Goal: Task Accomplishment & Management: Manage account settings

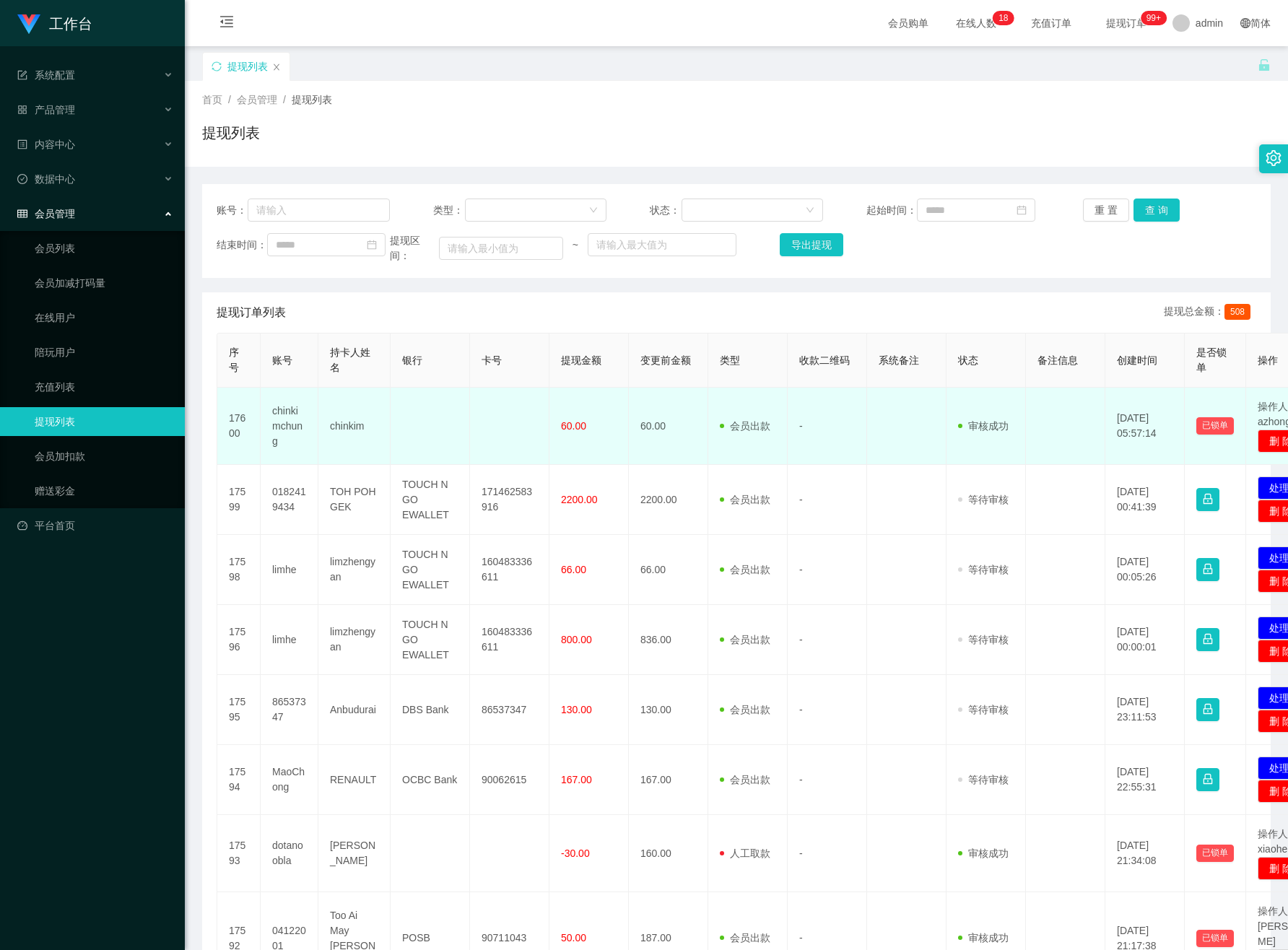
click at [664, 433] on td "60.00" at bounding box center [668, 427] width 80 height 77
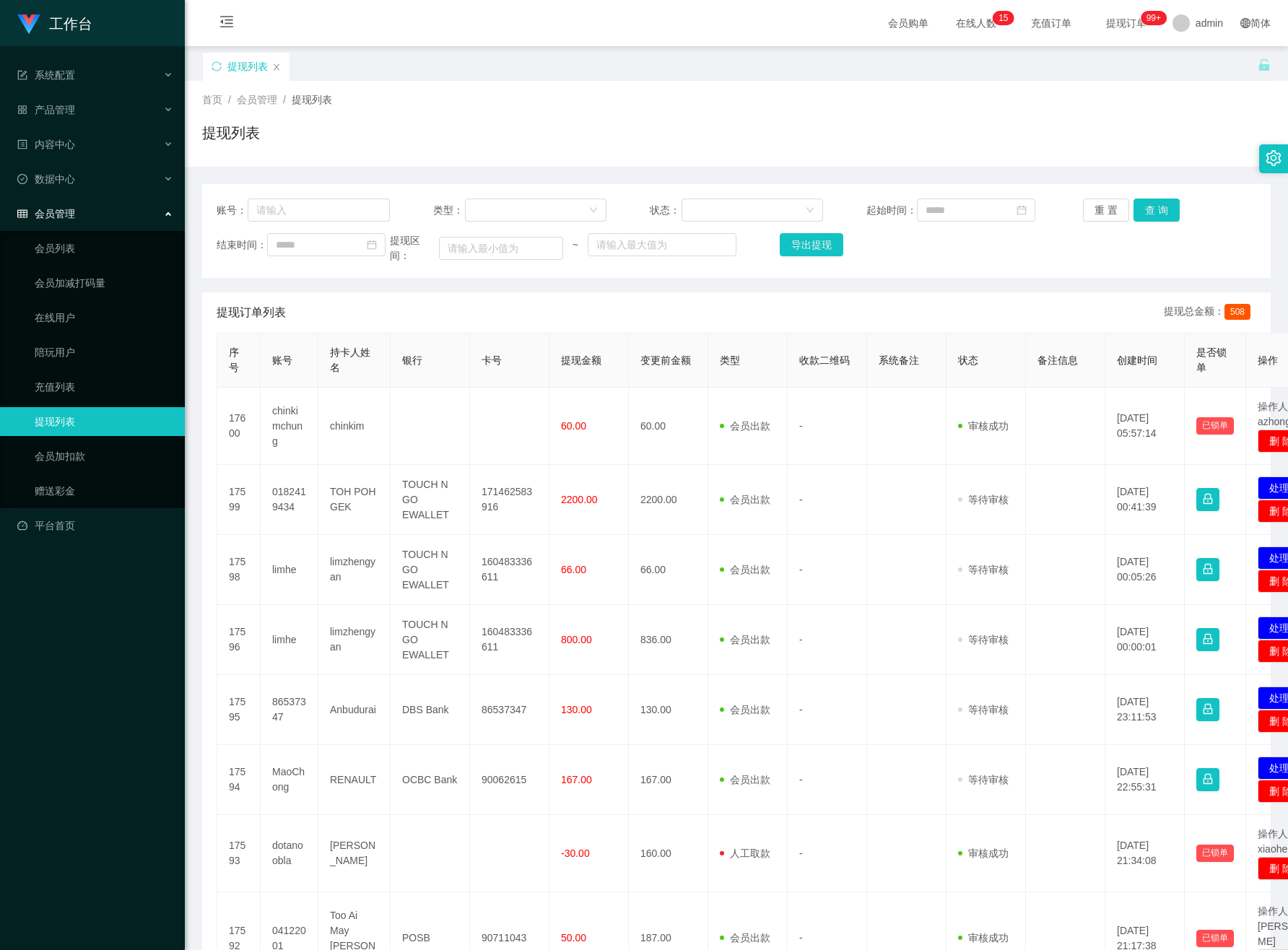
click at [349, 323] on div "提现订单列表 提现总金额： 508" at bounding box center [736, 312] width 1039 height 40
